Goal: Task Accomplishment & Management: Use online tool/utility

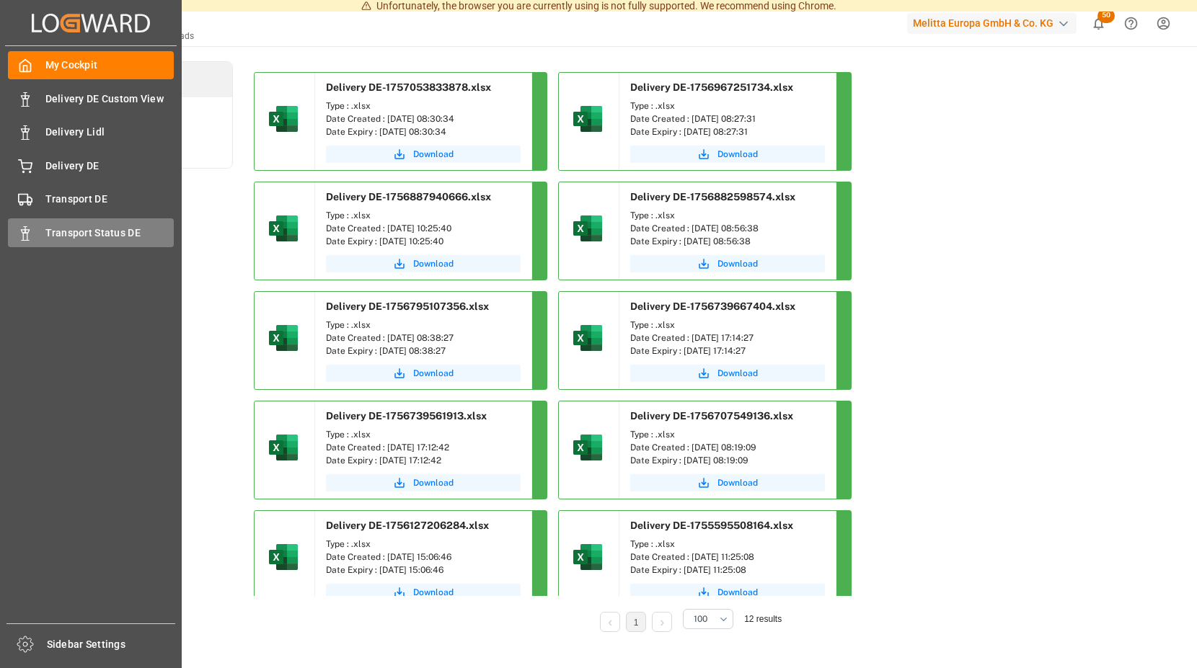
click at [94, 231] on span "Transport Status DE" at bounding box center [109, 233] width 129 height 15
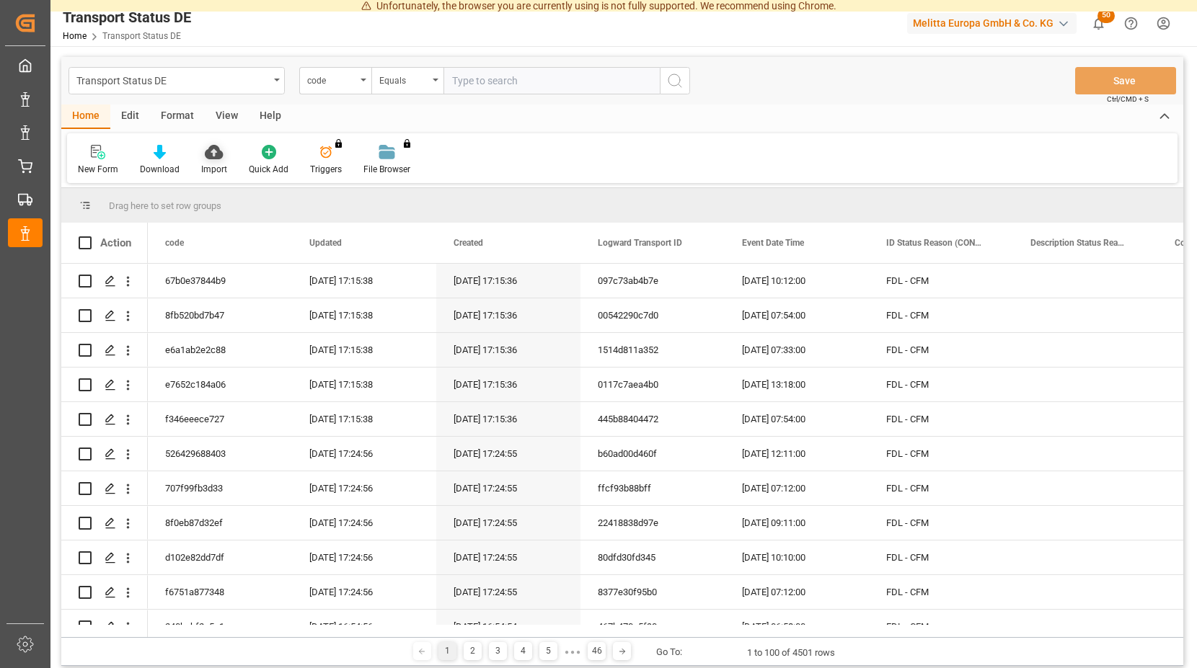
click at [210, 156] on icon at bounding box center [214, 152] width 18 height 14
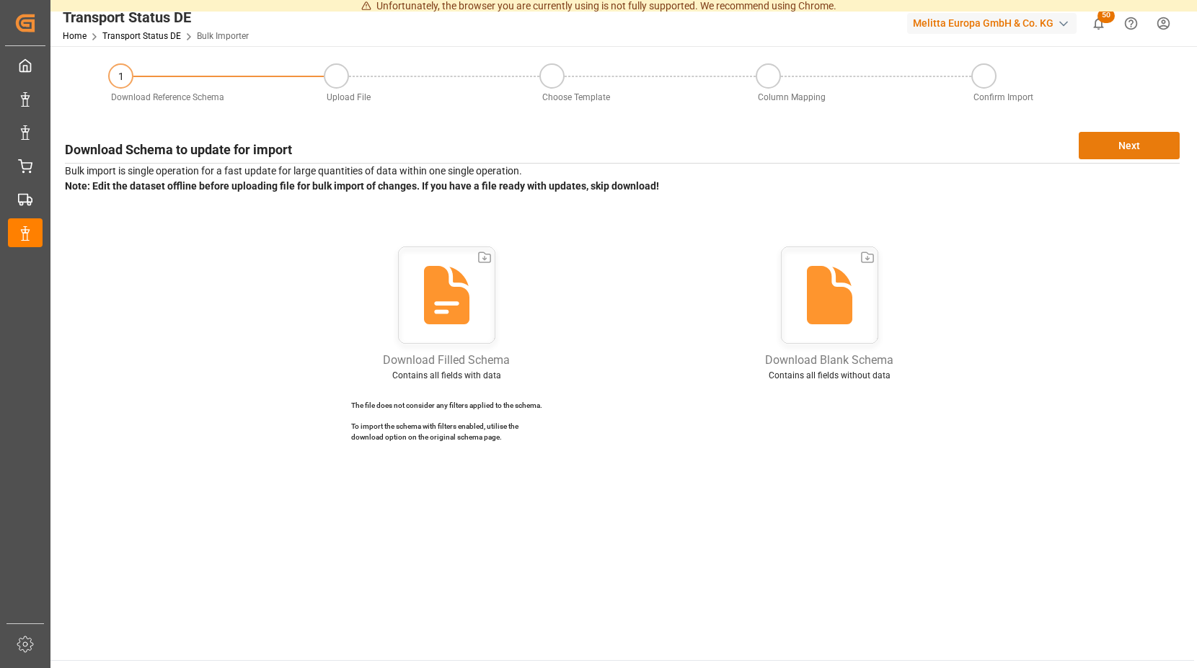
click at [1096, 145] on button "Next" at bounding box center [1128, 145] width 101 height 27
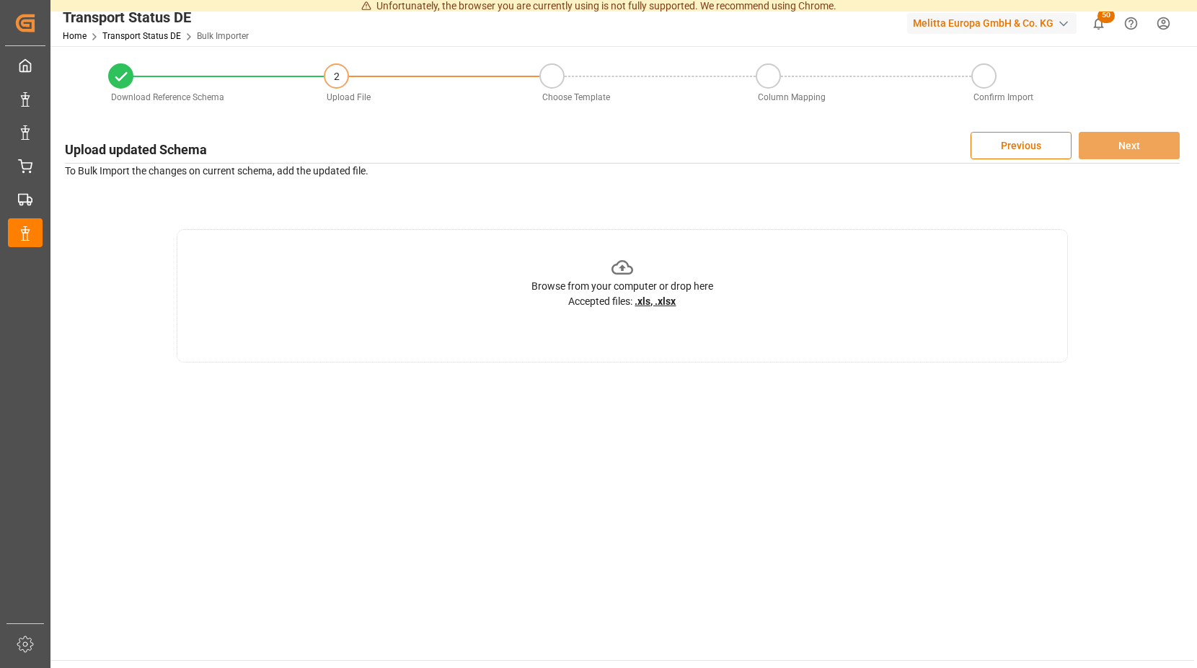
click at [621, 267] on icon at bounding box center [622, 268] width 22 height 22
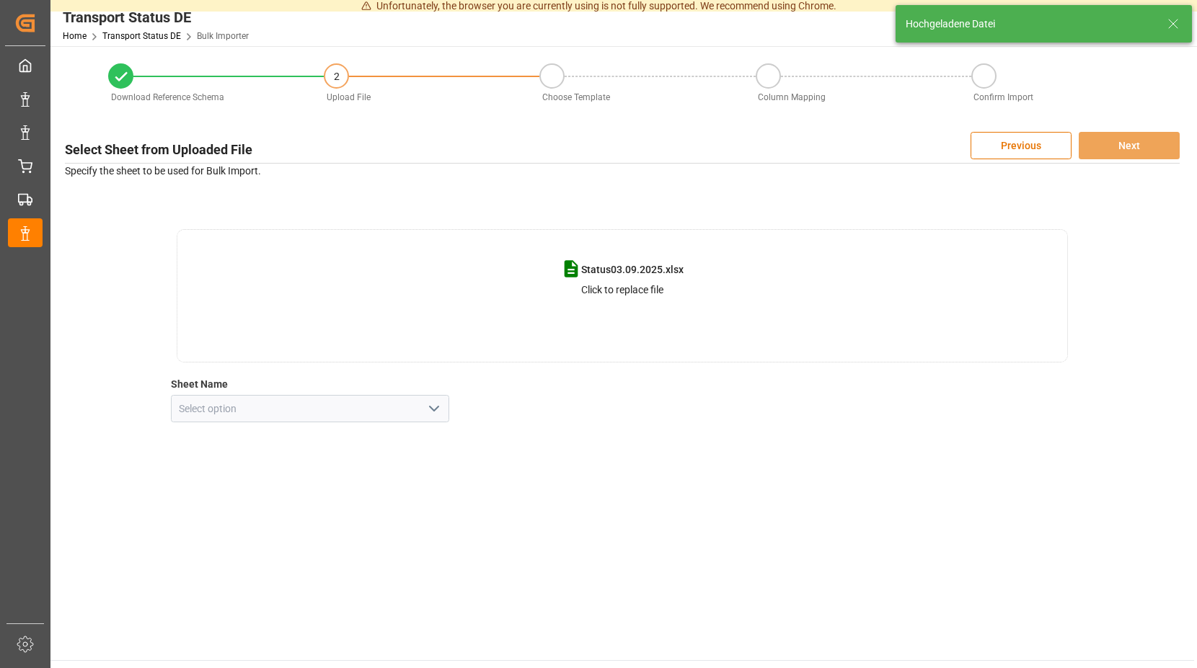
click at [433, 411] on icon "open menu" at bounding box center [433, 408] width 17 height 17
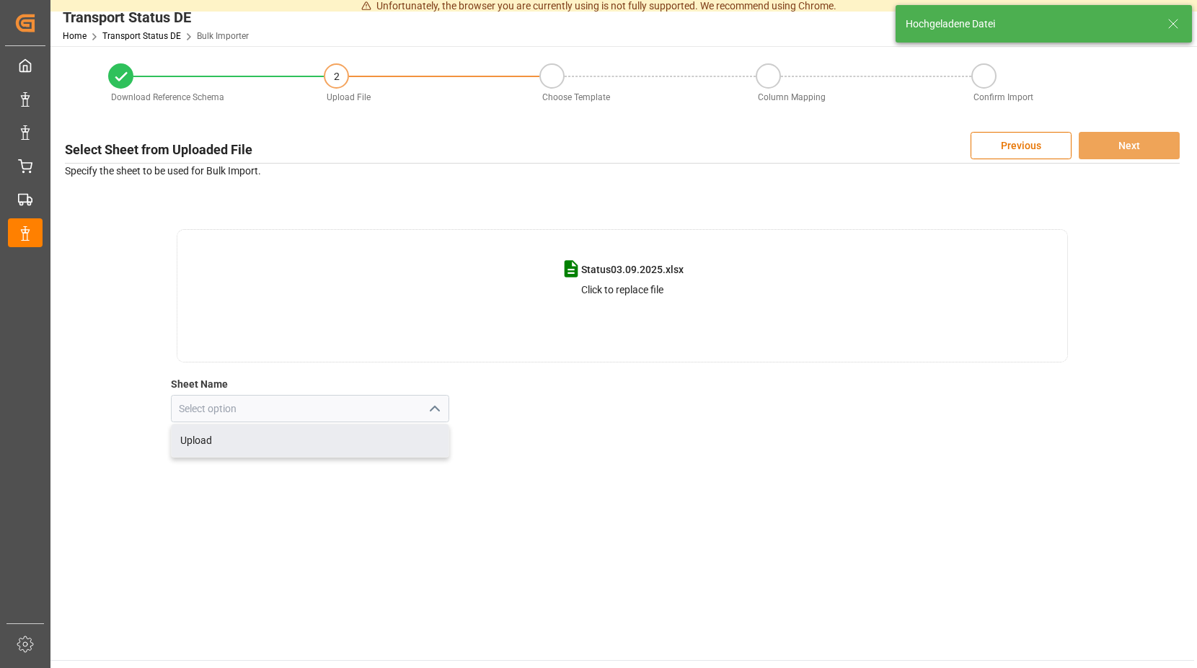
click at [200, 440] on div "Upload" at bounding box center [311, 441] width 278 height 32
type input "Upload"
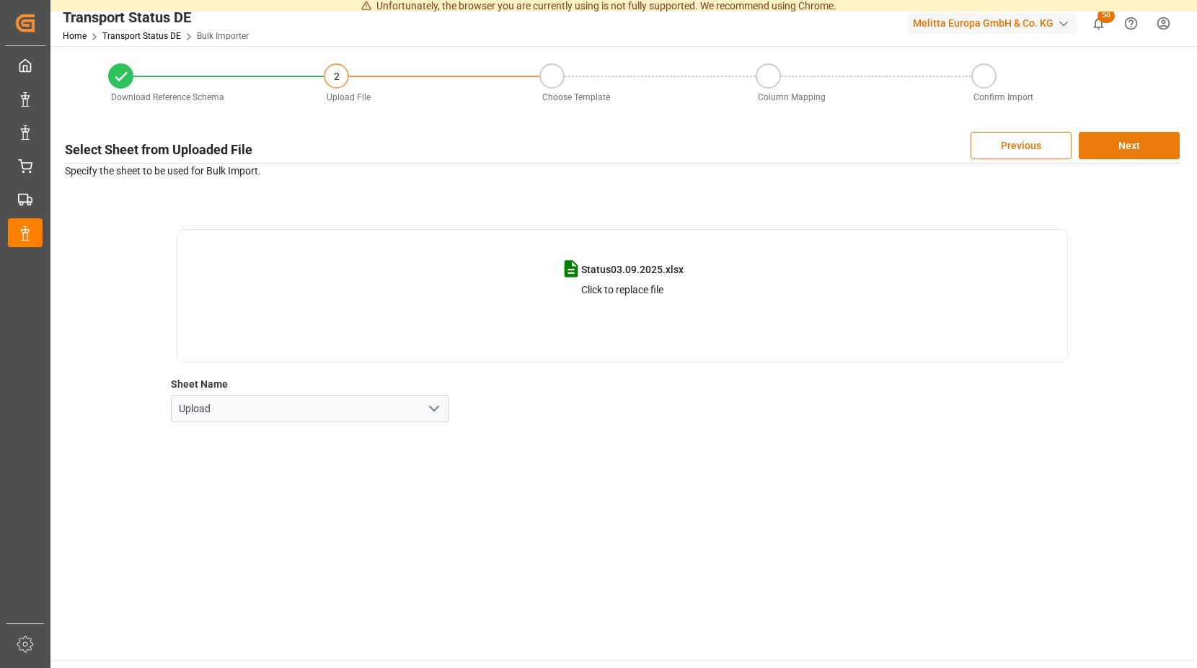
click at [1108, 143] on button "Next" at bounding box center [1128, 145] width 101 height 27
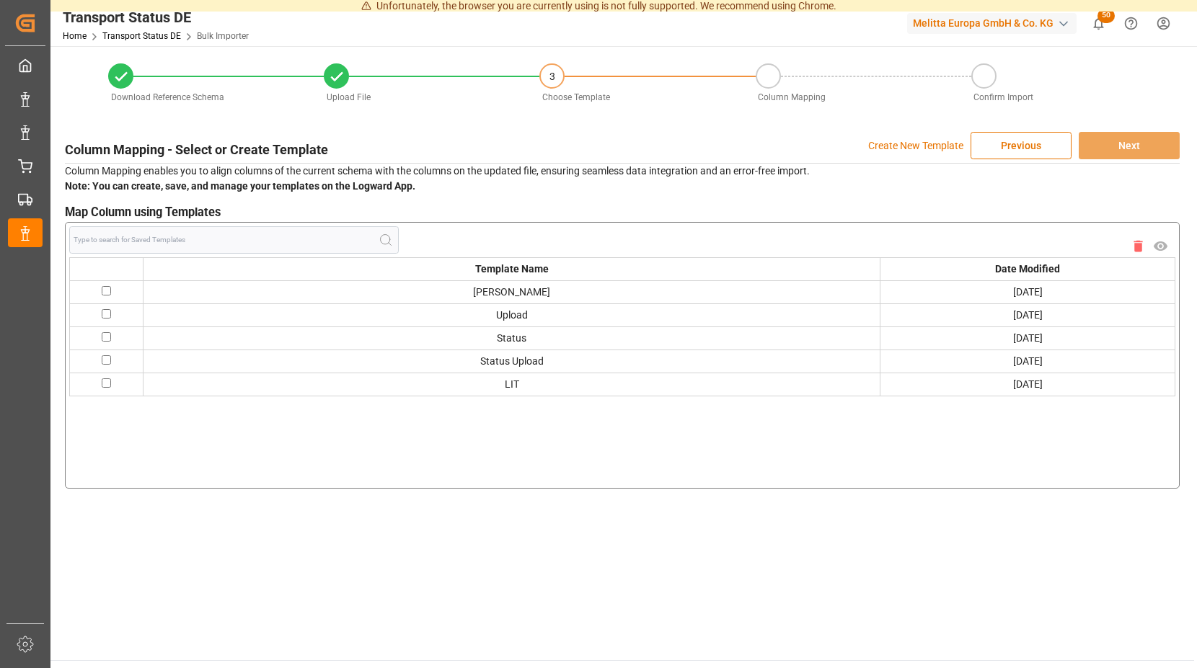
click at [112, 293] on td at bounding box center [107, 291] width 74 height 23
click at [107, 291] on input "checkbox" at bounding box center [106, 290] width 9 height 9
checkbox input "true"
click at [1096, 142] on button "Next" at bounding box center [1128, 145] width 101 height 27
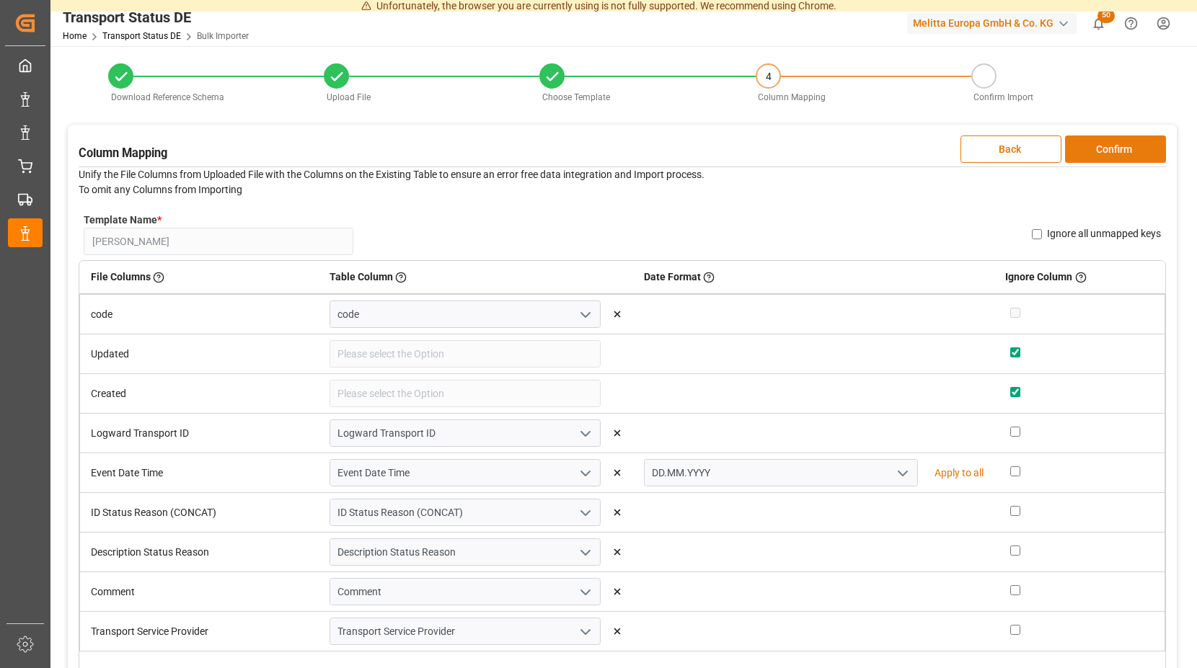
click at [1088, 146] on button "Confirm" at bounding box center [1115, 149] width 101 height 27
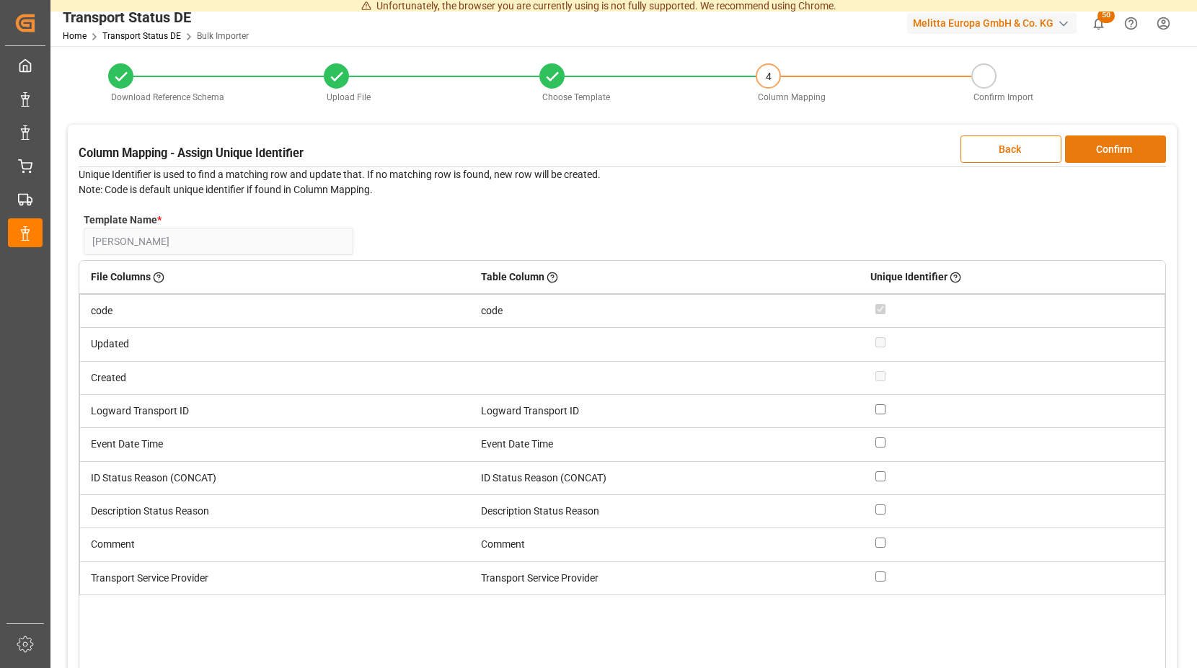
click at [1090, 145] on button "Confirm" at bounding box center [1115, 149] width 101 height 27
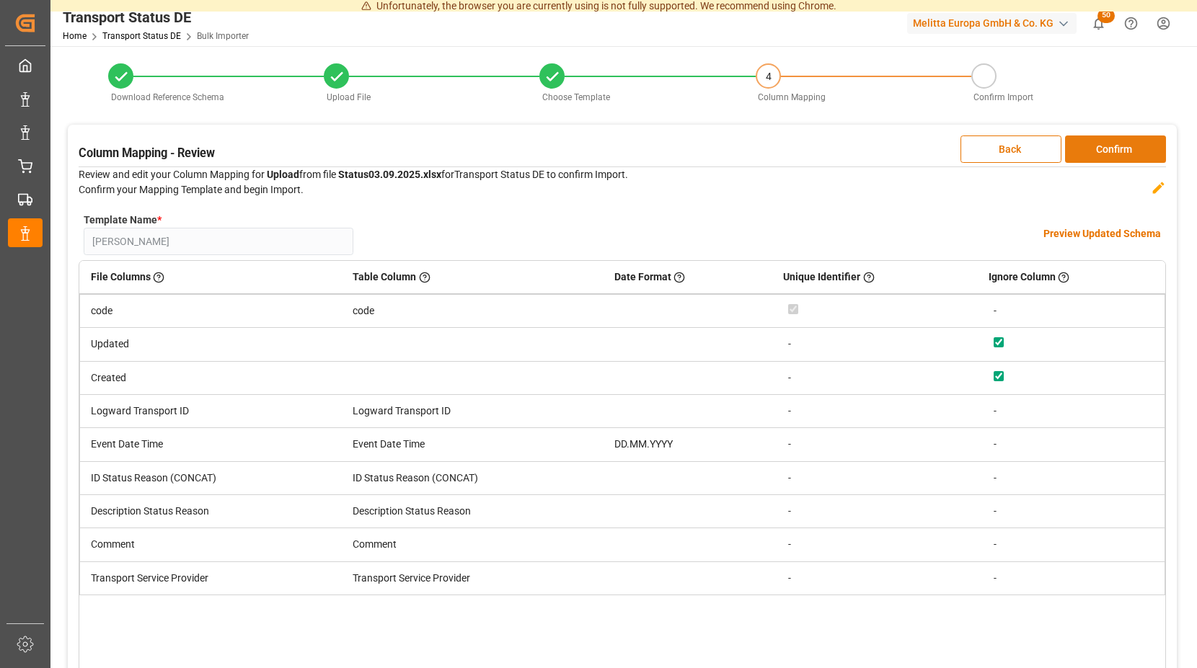
click at [1090, 145] on button "Confirm" at bounding box center [1115, 149] width 101 height 27
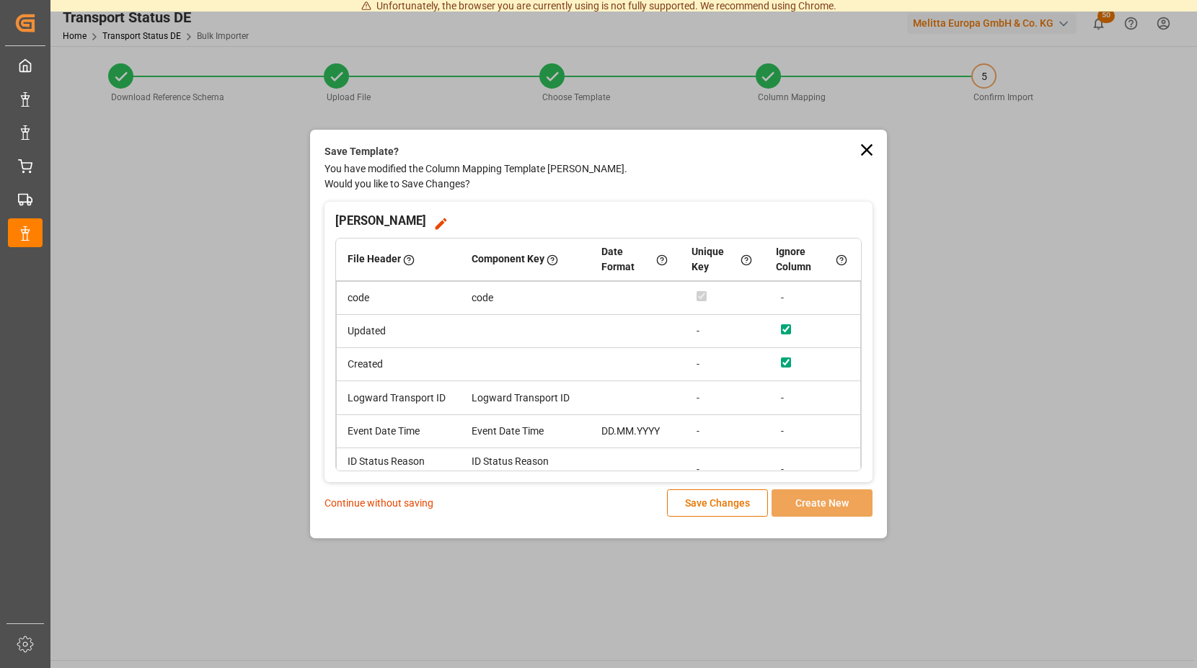
click at [394, 498] on p "Continue without saving" at bounding box center [378, 503] width 109 height 15
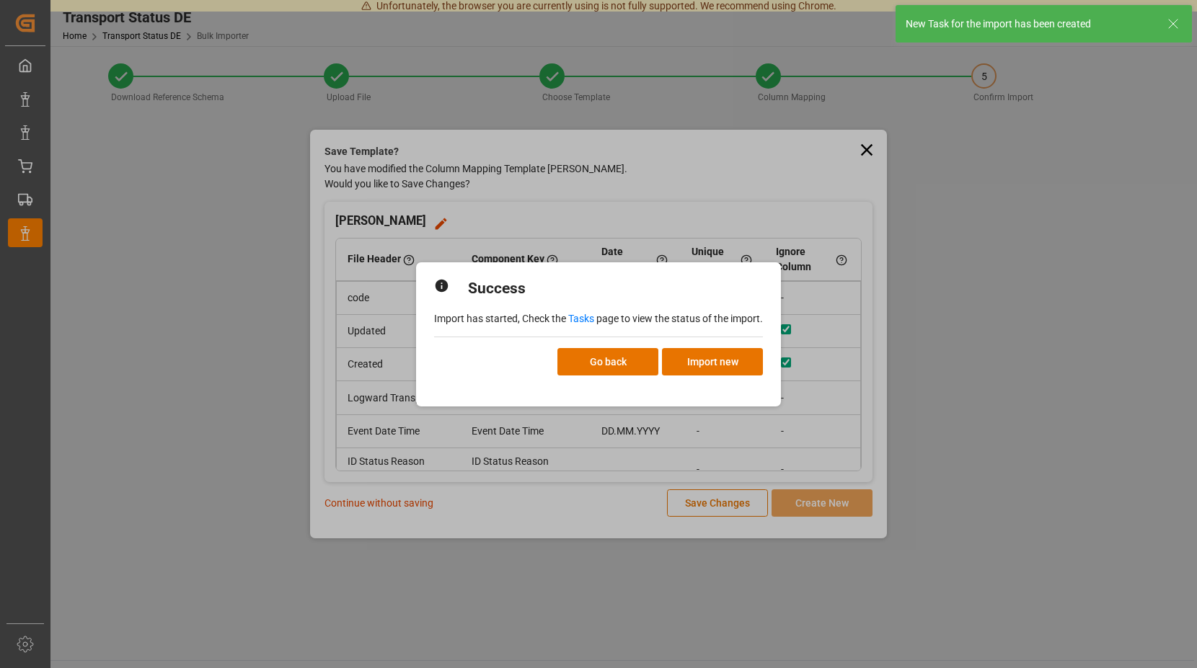
click at [589, 318] on link "Tasks" at bounding box center [581, 319] width 26 height 12
